Goal: Check status

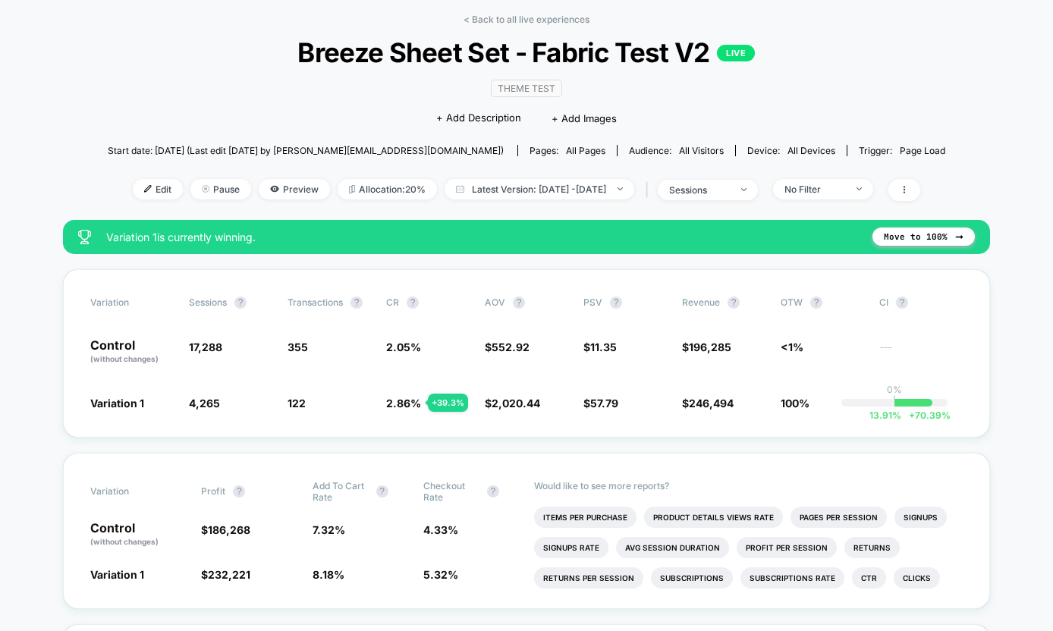
scroll to position [3, 0]
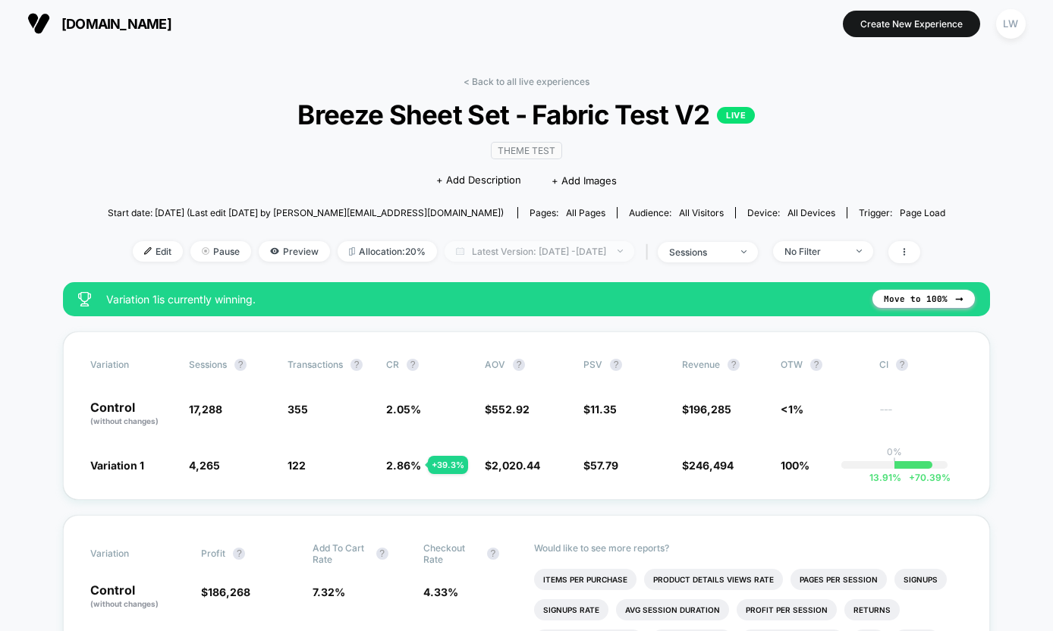
click at [504, 252] on span "Latest Version: [DATE] - [DATE]" at bounding box center [540, 251] width 190 height 20
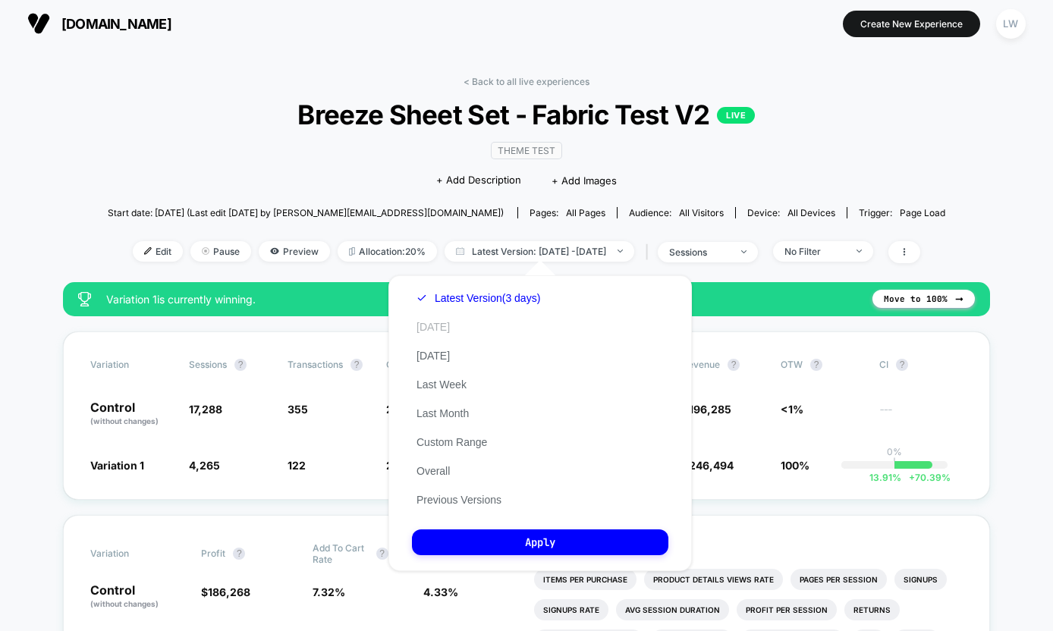
click at [431, 327] on button "[DATE]" at bounding box center [433, 327] width 43 height 14
click at [492, 543] on button "Apply" at bounding box center [540, 543] width 257 height 26
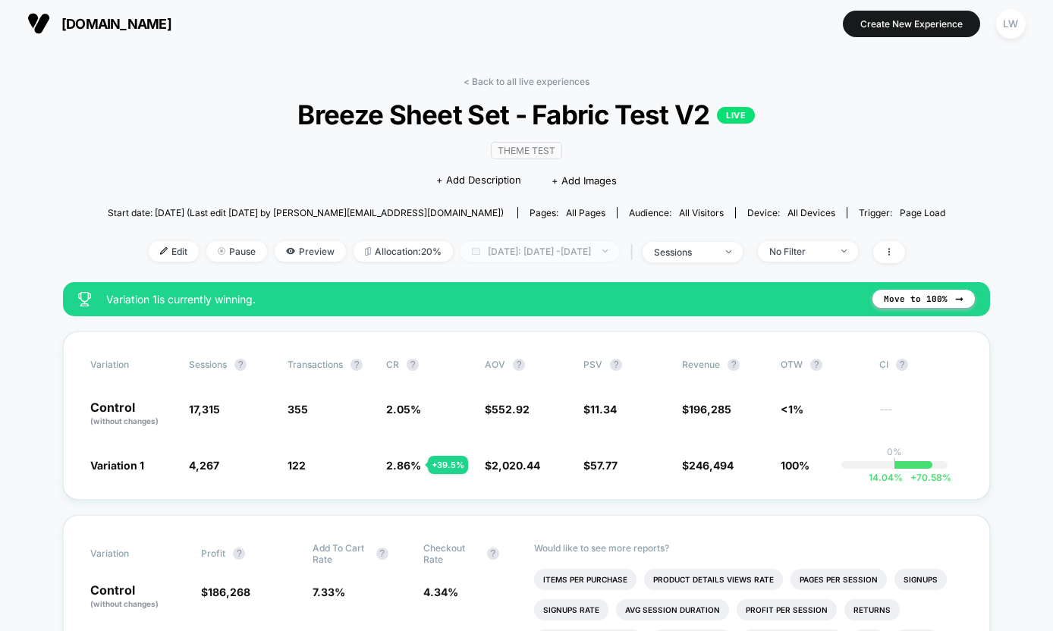
click at [531, 251] on span "[DATE]: [DATE] - [DATE]" at bounding box center [540, 251] width 159 height 20
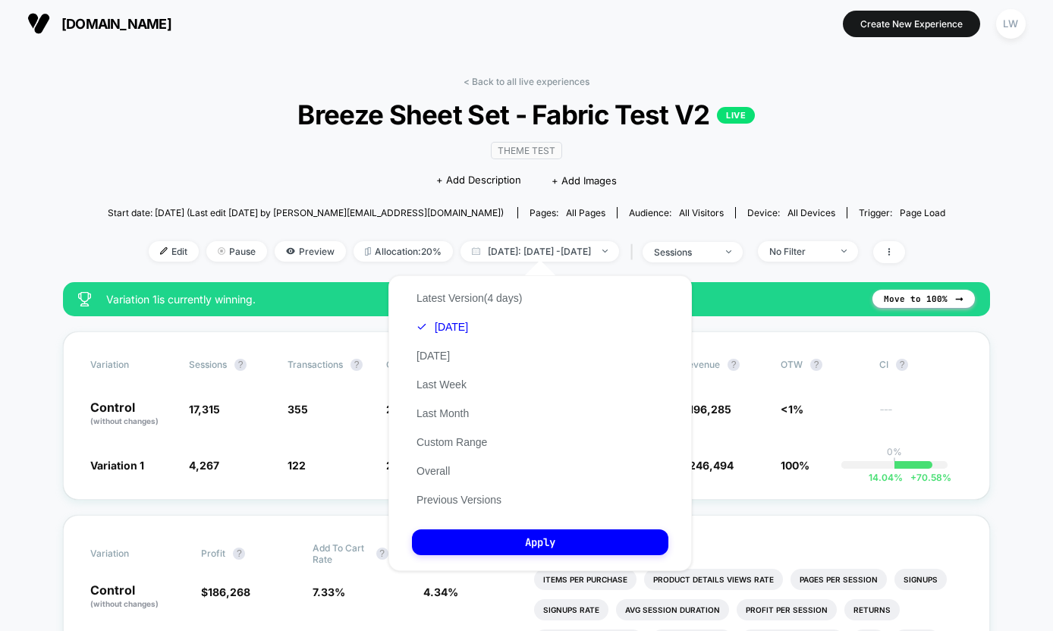
click at [150, 145] on div "< Back to all live experiences Breeze Sheet Set - Fabric Test V2 LIVE Theme Tes…" at bounding box center [527, 179] width 838 height 206
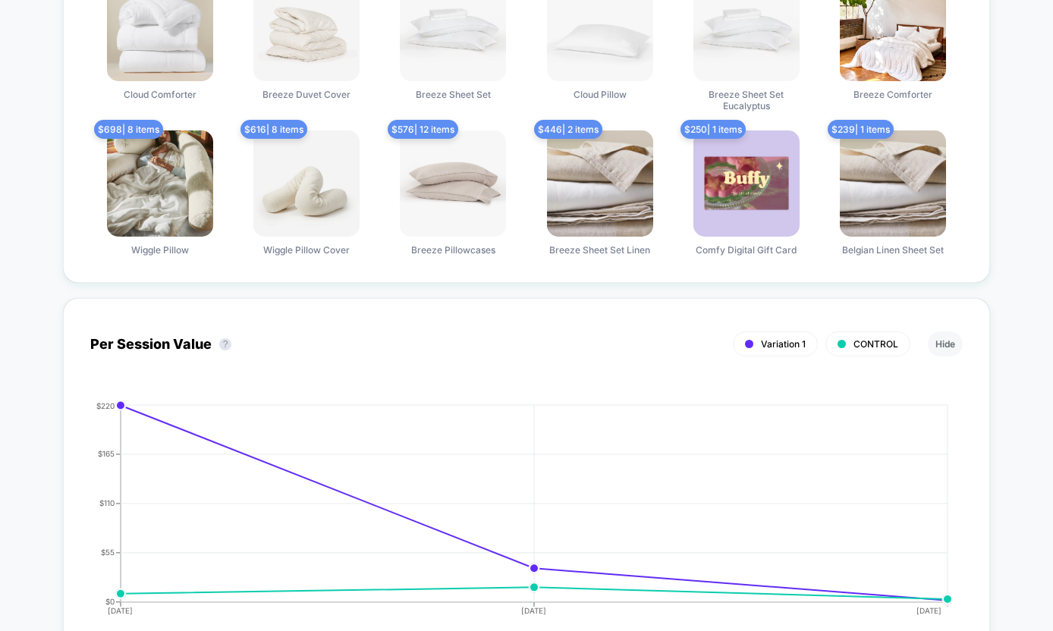
scroll to position [1324, 0]
